Goal: Find specific page/section: Find specific page/section

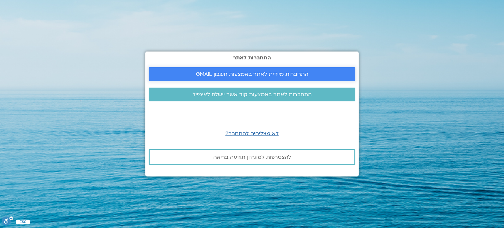
click at [240, 74] on span "התחברות מיידית לאתר באמצעות חשבון GMAIL" at bounding box center [252, 74] width 113 height 6
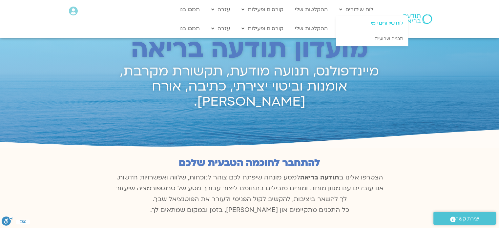
click at [352, 23] on link "לוח שידורים יומי" at bounding box center [372, 23] width 72 height 15
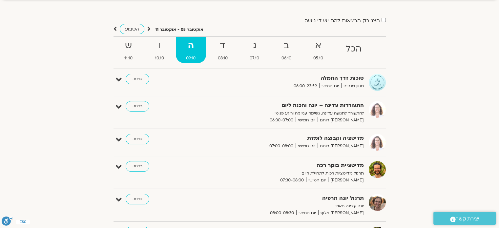
scroll to position [25, 0]
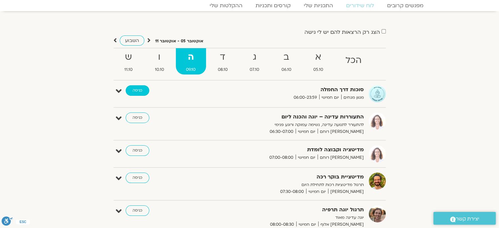
click at [144, 91] on link "כניסה" at bounding box center [138, 90] width 24 height 11
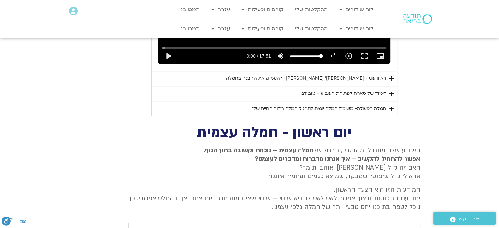
scroll to position [492, 0]
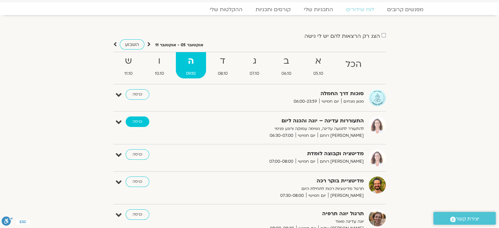
click at [129, 126] on link "כניסה" at bounding box center [138, 121] width 24 height 11
